Goal: Task Accomplishment & Management: Manage account settings

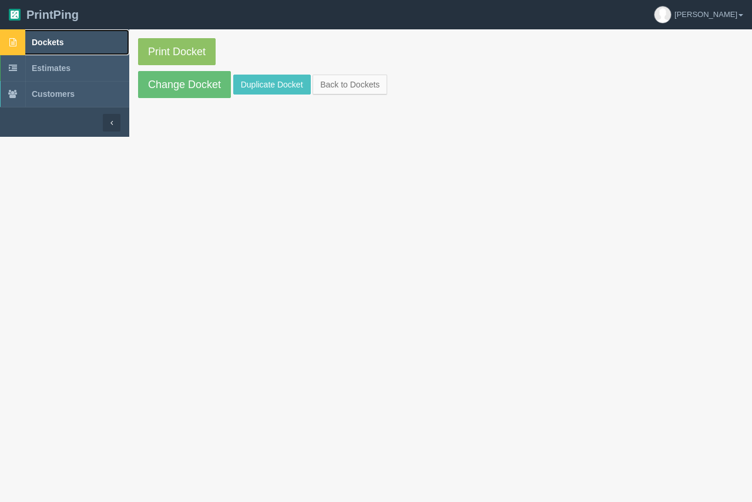
click at [49, 40] on span "Dockets" at bounding box center [48, 42] width 32 height 9
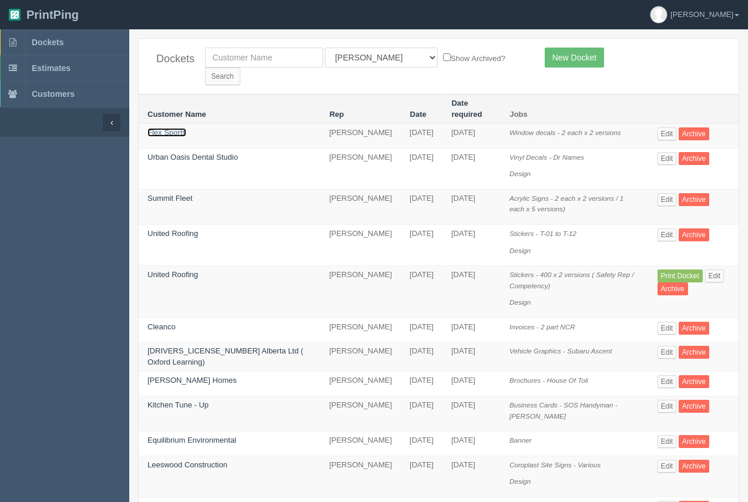
click at [168, 128] on link "Flex Sports" at bounding box center [166, 132] width 39 height 9
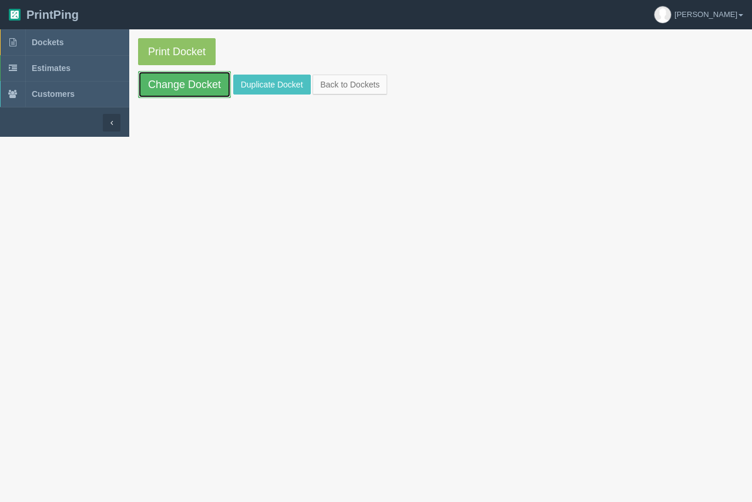
click at [183, 90] on link "Change Docket" at bounding box center [184, 84] width 93 height 27
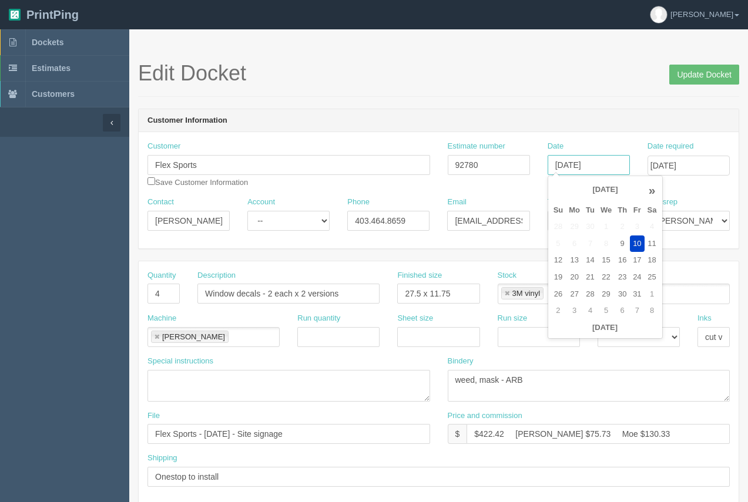
click at [614, 167] on input "October 10, 2025" at bounding box center [588, 165] width 82 height 20
click at [590, 261] on td "14" at bounding box center [590, 260] width 15 height 17
type input "October 14, 2025"
drag, startPoint x: 540, startPoint y: 85, endPoint x: 494, endPoint y: 130, distance: 64.8
click at [540, 86] on div "Edit Docket Update Docket" at bounding box center [438, 79] width 601 height 35
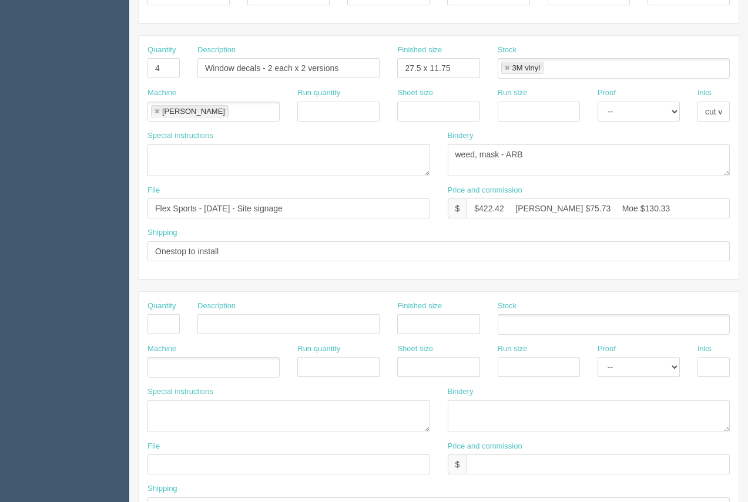
scroll to position [223, 0]
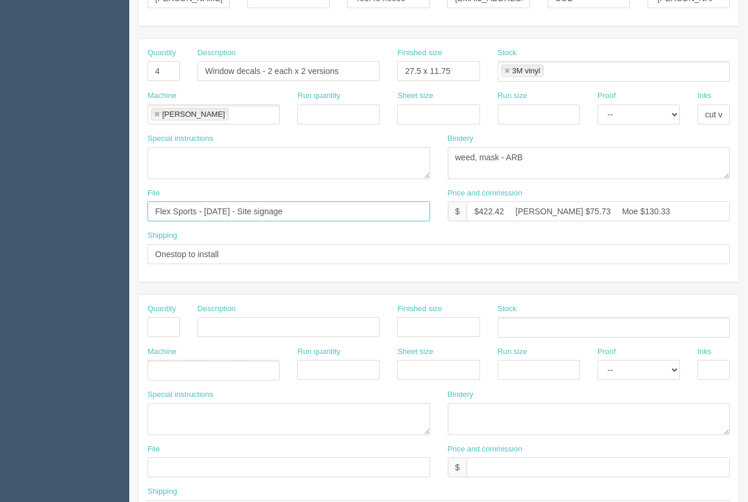
drag, startPoint x: 361, startPoint y: 211, endPoint x: 143, endPoint y: 205, distance: 218.6
click at [143, 205] on div "File Flex Sports - September 2025 - Site signage" at bounding box center [289, 209] width 300 height 43
type input "files@allrush.ca."
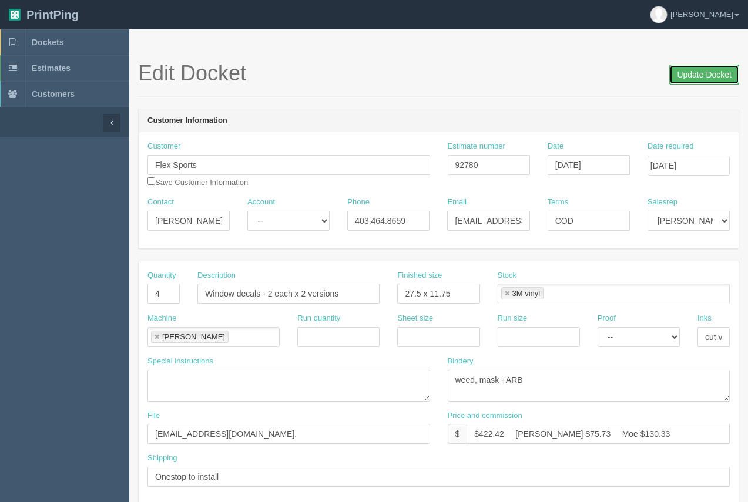
click at [682, 78] on input "Update Docket" at bounding box center [704, 75] width 70 height 20
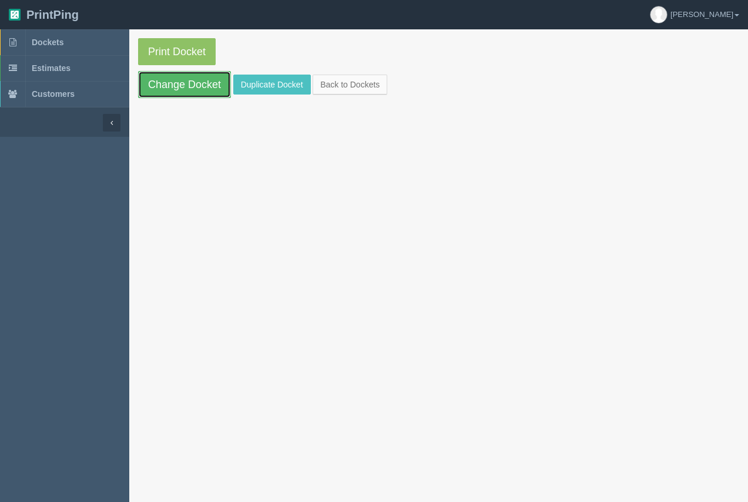
click at [183, 86] on link "Change Docket" at bounding box center [184, 84] width 93 height 27
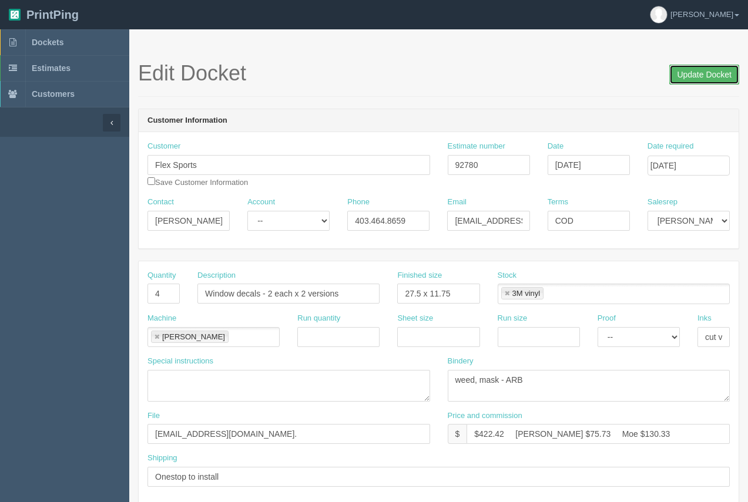
drag, startPoint x: 715, startPoint y: 83, endPoint x: 642, endPoint y: 92, distance: 73.4
click at [713, 82] on input "Update Docket" at bounding box center [704, 75] width 70 height 20
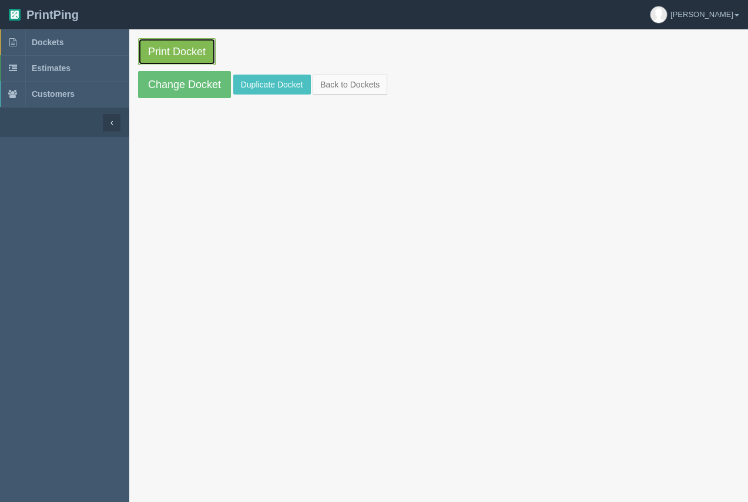
click at [180, 52] on link "Print Docket" at bounding box center [177, 51] width 78 height 27
